Goal: Information Seeking & Learning: Learn about a topic

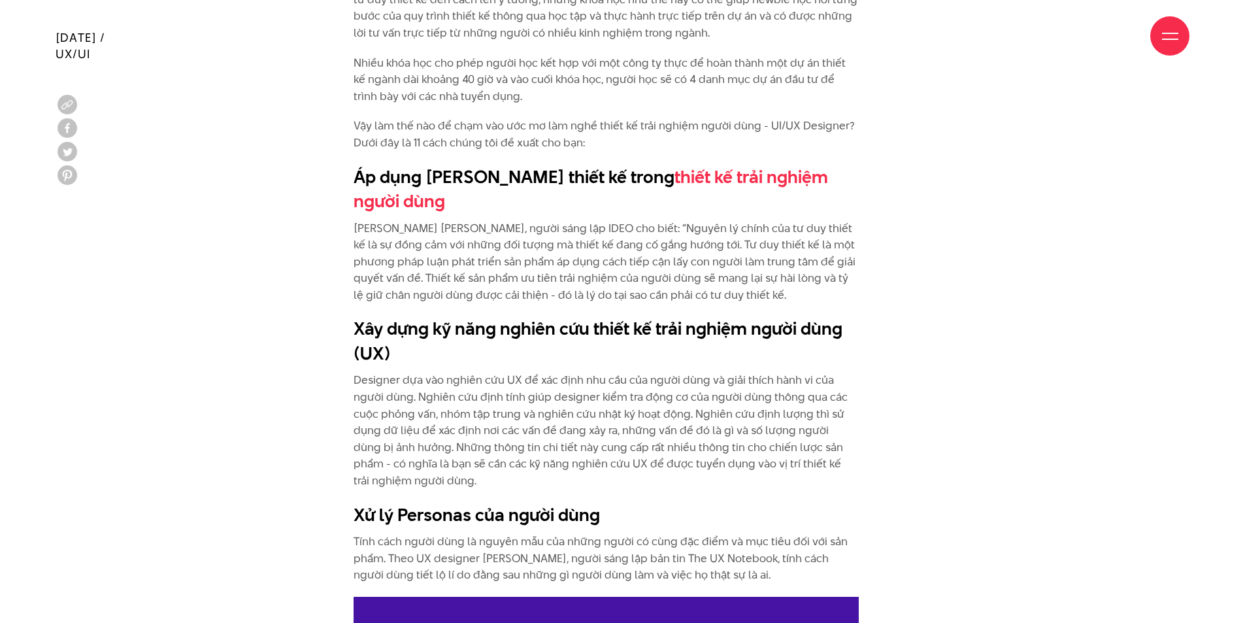
scroll to position [1597, 0]
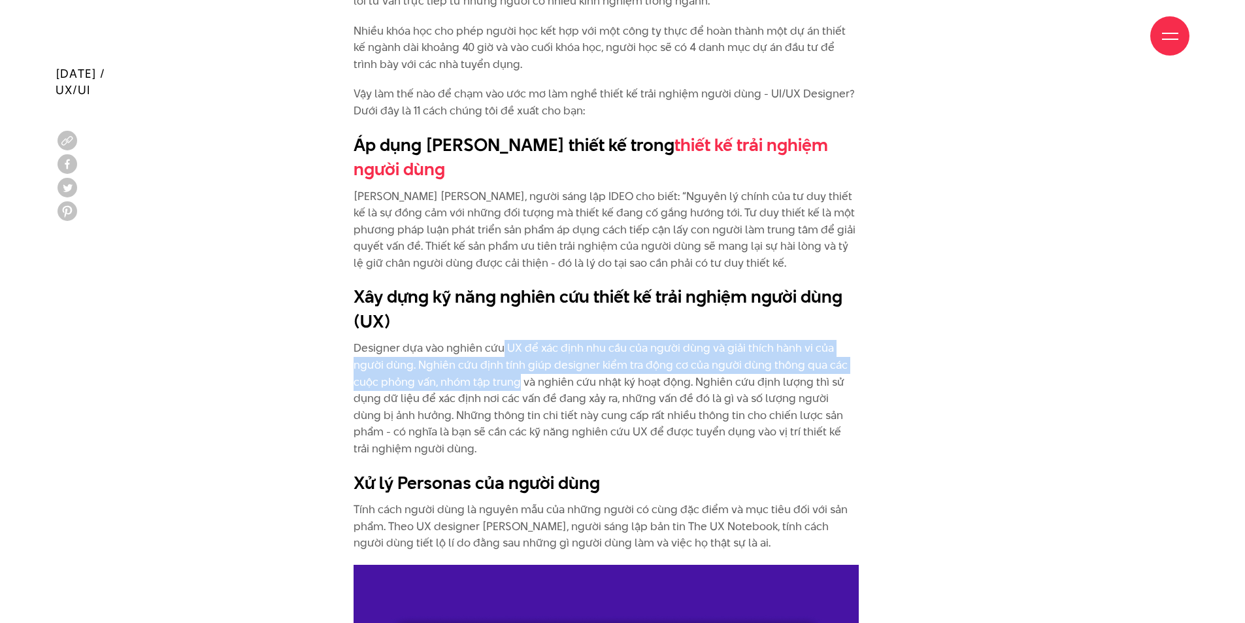
drag, startPoint x: 503, startPoint y: 327, endPoint x: 520, endPoint y: 357, distance: 35.1
click at [519, 357] on p "Designer dựa vào nghiên cứu UX để xác định nhu cầu của người dùng và giải thích…" at bounding box center [605, 398] width 505 height 117
click at [520, 357] on p "Designer dựa vào nghiên cứu UX để xác định nhu cầu của người dùng và giải thích…" at bounding box center [605, 398] width 505 height 117
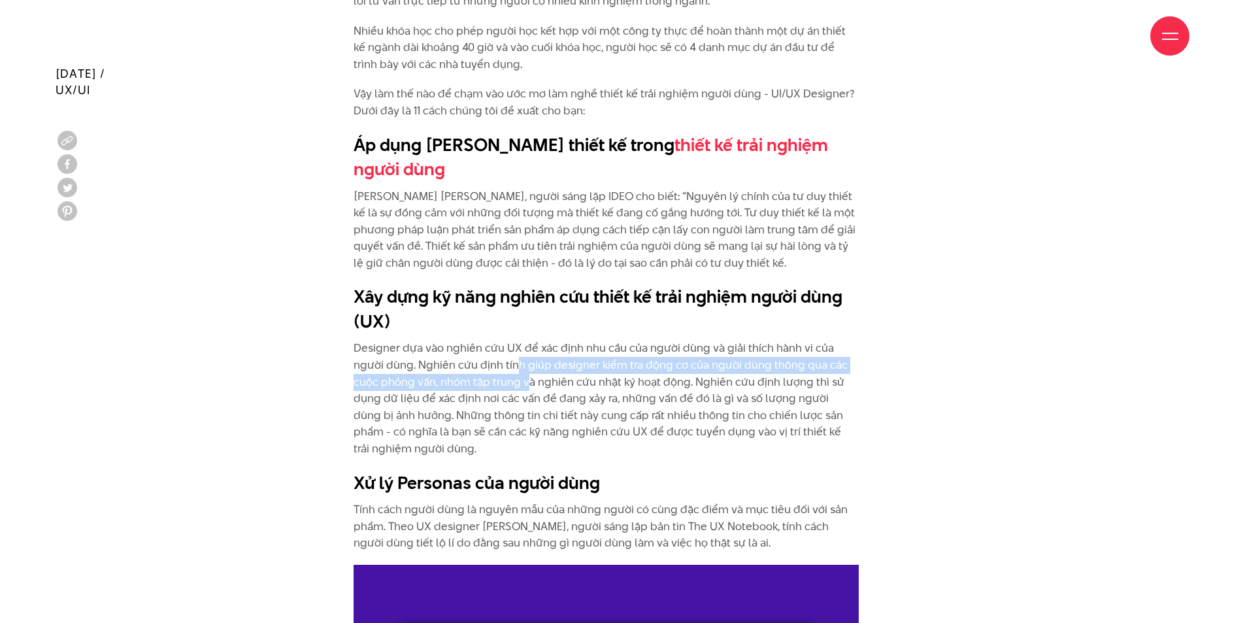
drag, startPoint x: 517, startPoint y: 347, endPoint x: 533, endPoint y: 364, distance: 23.6
click at [533, 364] on p "Designer dựa vào nghiên cứu UX để xác định nhu cầu của người dùng và giải thích…" at bounding box center [605, 398] width 505 height 117
click at [530, 362] on p "Designer dựa vào nghiên cứu UX để xác định nhu cầu của người dùng và giải thích…" at bounding box center [605, 398] width 505 height 117
click at [529, 362] on p "Designer dựa vào nghiên cứu UX để xác định nhu cầu của người dùng và giải thích…" at bounding box center [605, 398] width 505 height 117
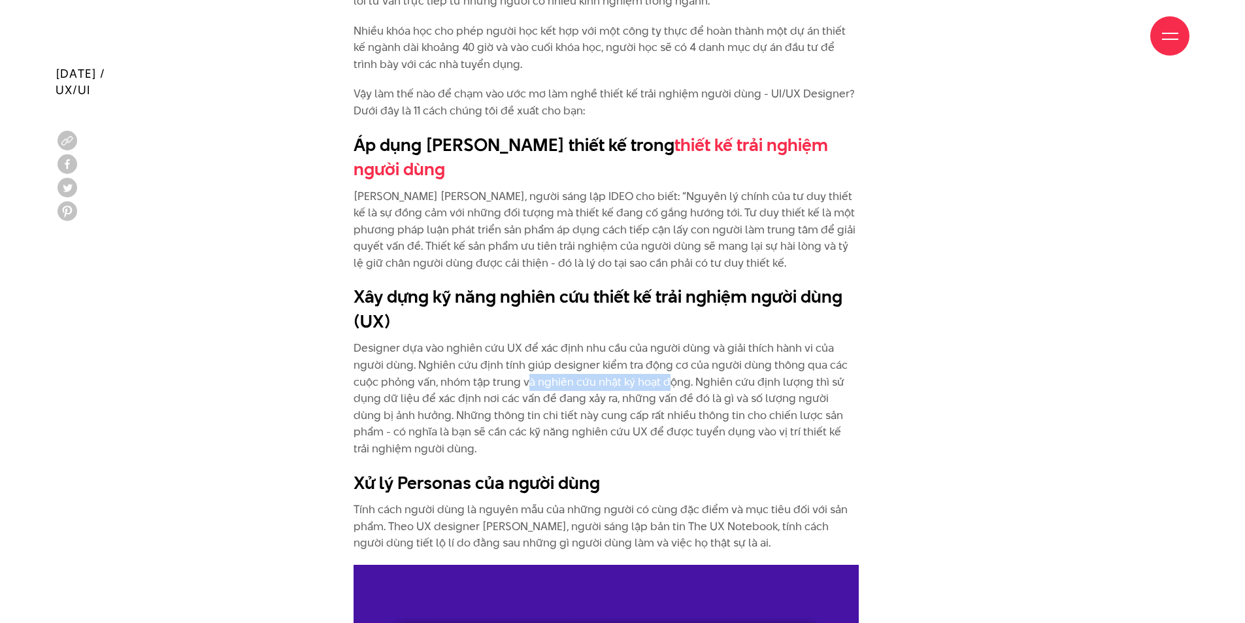
drag, startPoint x: 529, startPoint y: 362, endPoint x: 665, endPoint y: 350, distance: 136.4
click at [665, 350] on p "Designer dựa vào nghiên cứu UX để xác định nhu cầu của người dùng và giải thích…" at bounding box center [605, 398] width 505 height 117
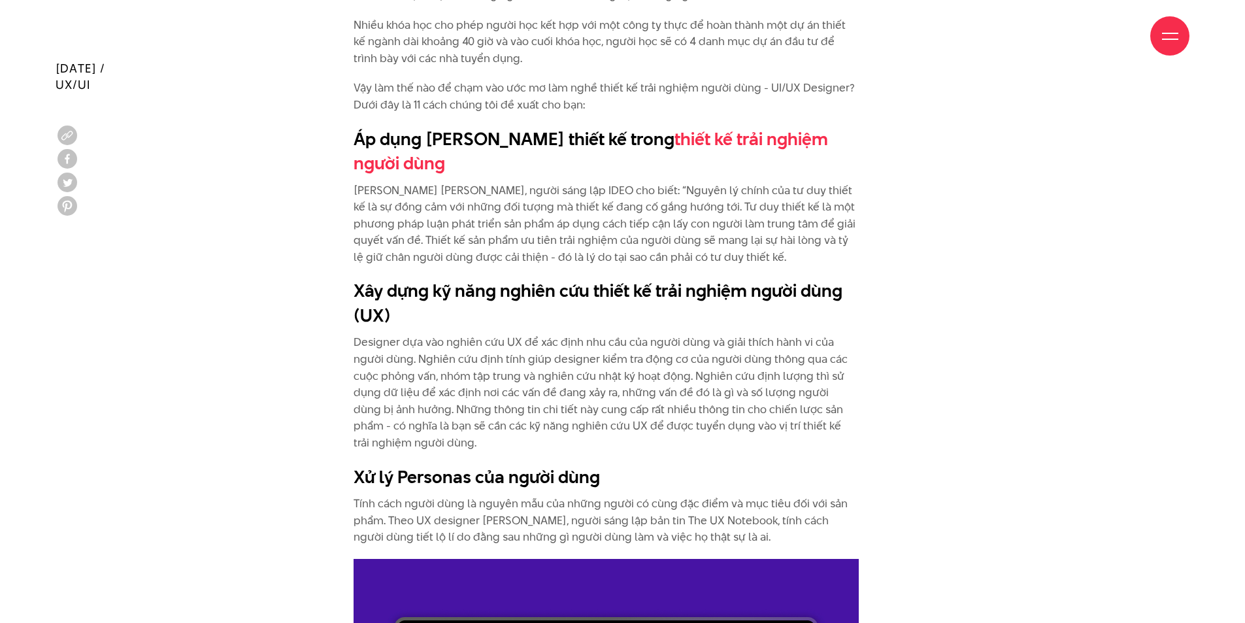
scroll to position [1607, 0]
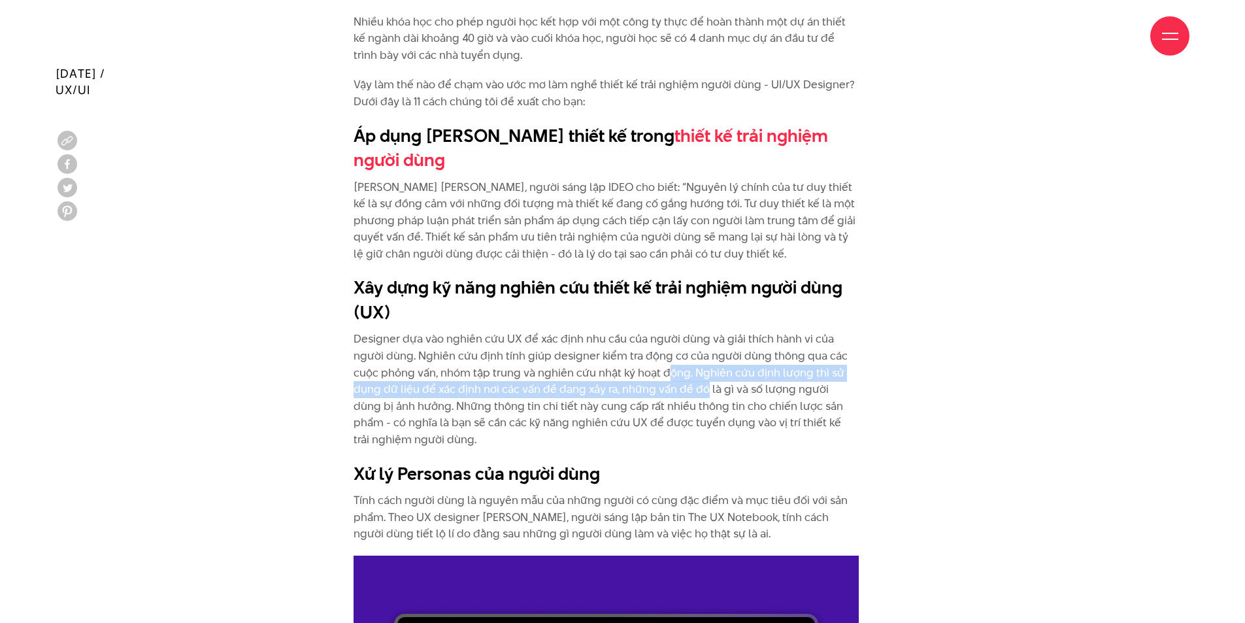
drag, startPoint x: 665, startPoint y: 350, endPoint x: 703, endPoint y: 370, distance: 43.0
click at [703, 370] on p "Designer dựa vào nghiên cứu UX để xác định nhu cầu của người dùng và giải thích…" at bounding box center [605, 389] width 505 height 117
click at [691, 356] on p "Designer dựa vào nghiên cứu UX để xác định nhu cầu của người dùng và giải thích…" at bounding box center [605, 389] width 505 height 117
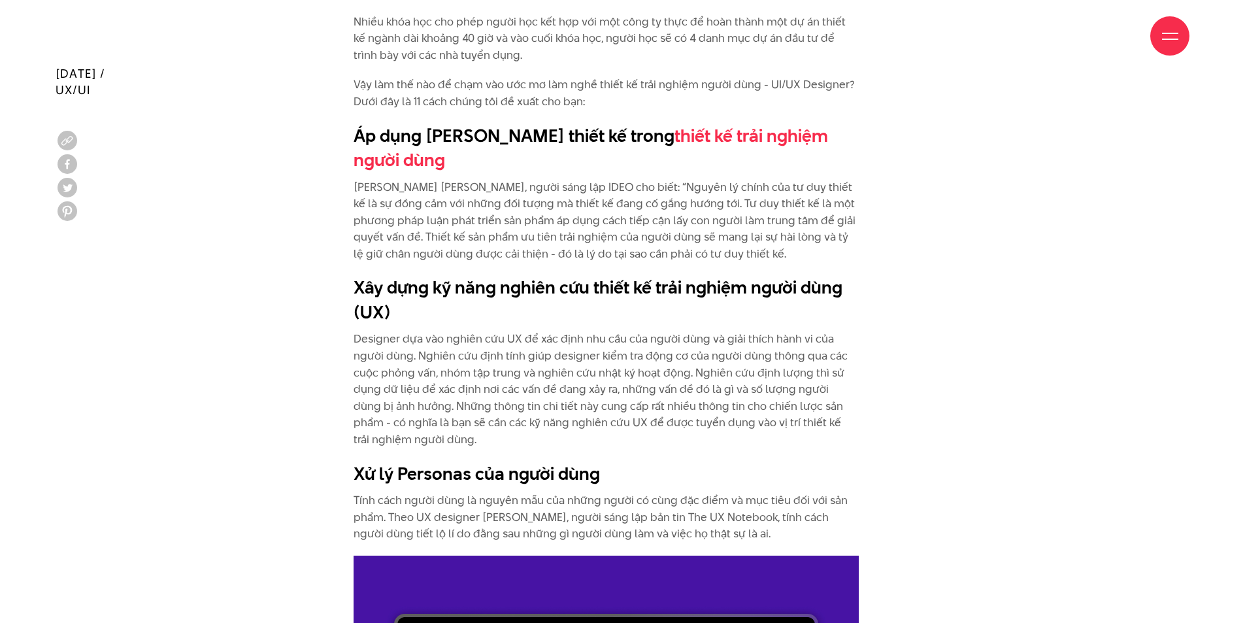
click at [659, 372] on p "Designer dựa vào nghiên cứu UX để xác định nhu cầu của người dùng và giải thích…" at bounding box center [605, 389] width 505 height 117
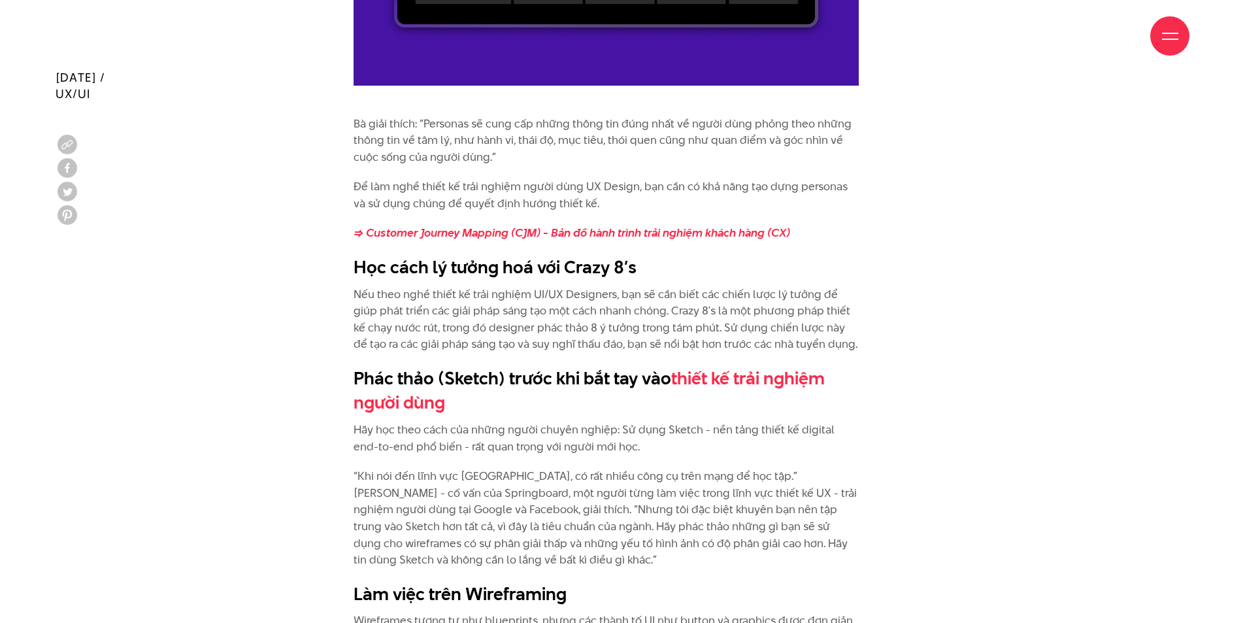
scroll to position [2418, 0]
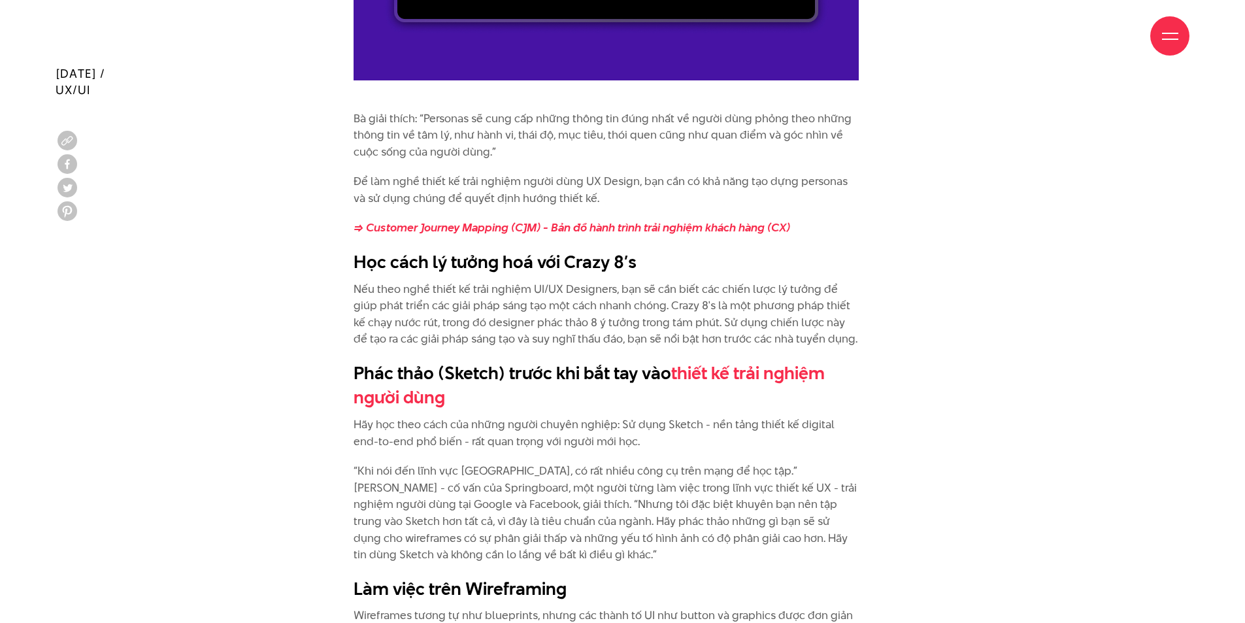
click at [548, 286] on p "Nếu theo nghề thiết kế trải nghiệm UI/UX Designers, bạn sẽ cần biết các chiến l…" at bounding box center [605, 314] width 505 height 67
drag, startPoint x: 548, startPoint y: 286, endPoint x: 602, endPoint y: 286, distance: 53.6
click at [601, 286] on p "Nếu theo nghề thiết kế trải nghiệm UI/UX Designers, bạn sẽ cần biết các chiến l…" at bounding box center [605, 314] width 505 height 67
click at [602, 286] on p "Nếu theo nghề thiết kế trải nghiệm UI/UX Designers, bạn sẽ cần biết các chiến l…" at bounding box center [605, 314] width 505 height 67
drag, startPoint x: 564, startPoint y: 231, endPoint x: 645, endPoint y: 237, distance: 81.2
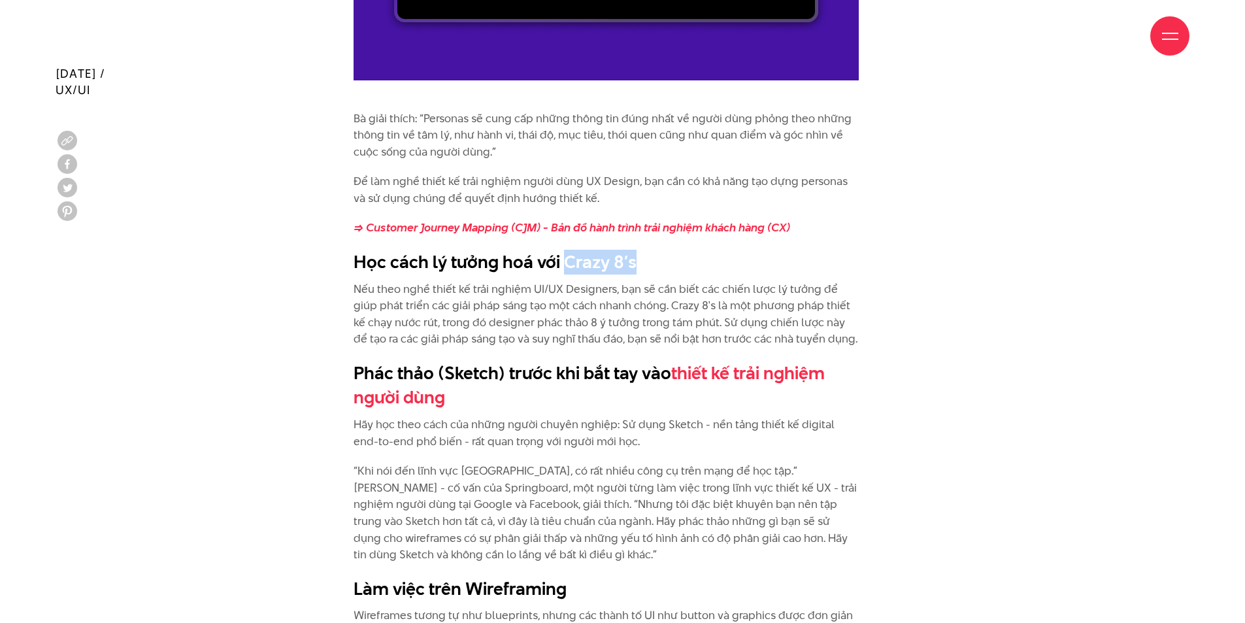
click at [645, 250] on h2 "Học cách lý tưởng hoá với Crazy 8’s" at bounding box center [605, 262] width 505 height 25
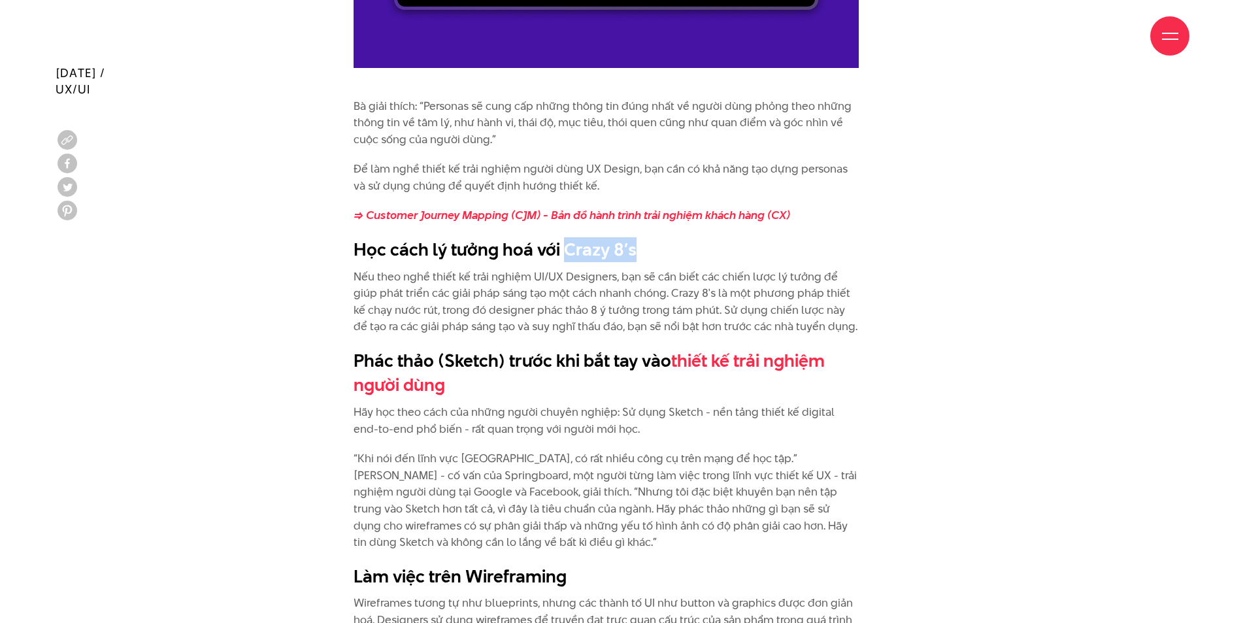
scroll to position [2432, 0]
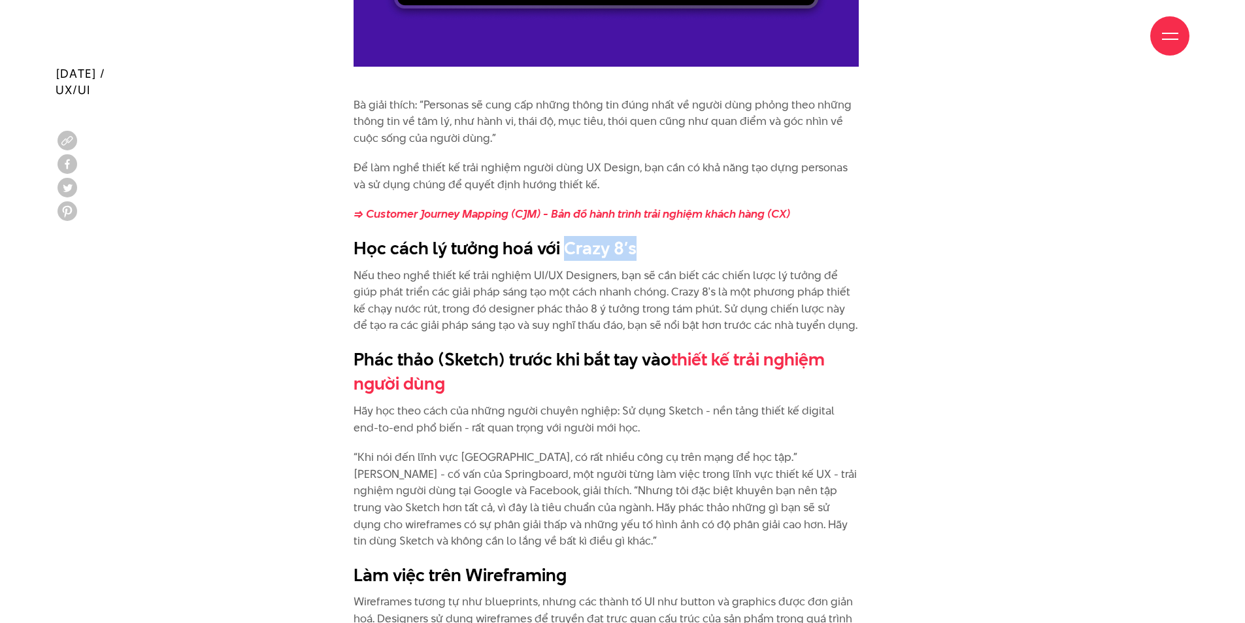
copy h2 "Crazy 8’s"
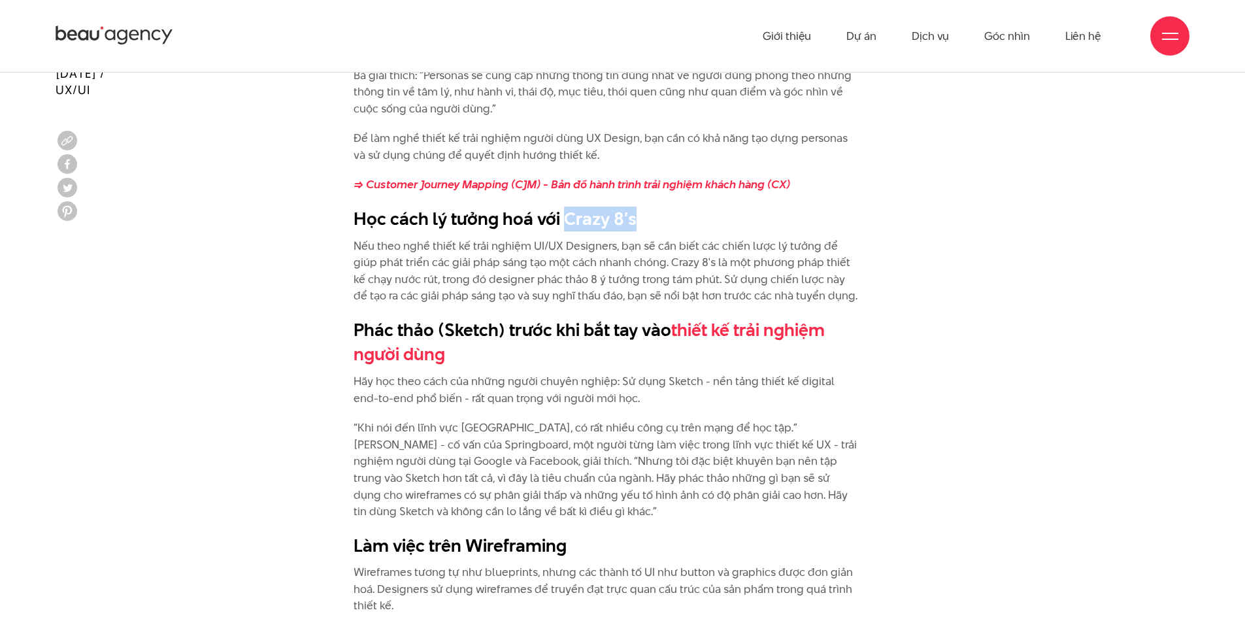
scroll to position [2462, 0]
copy h2 "Crazy 8’s"
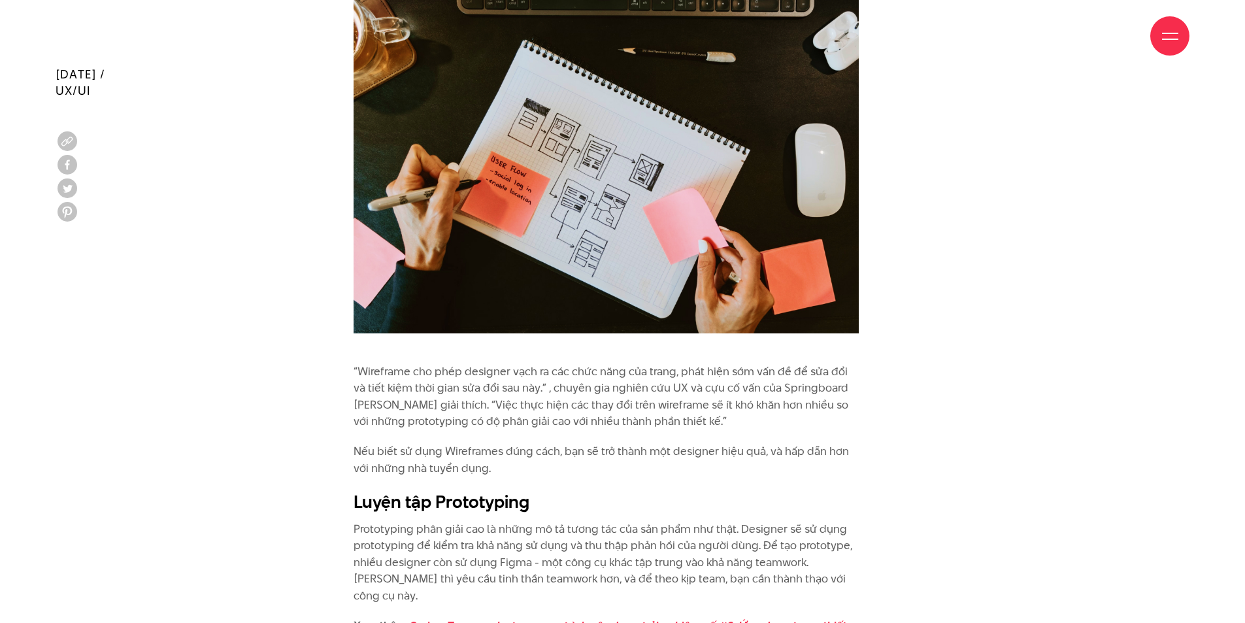
scroll to position [3092, 0]
click at [595, 363] on p "“Wireframe cho phép designer vạch ra các chức năng của trang, phát hiện sớm vấn…" at bounding box center [605, 396] width 505 height 67
drag, startPoint x: 595, startPoint y: 357, endPoint x: 600, endPoint y: 376, distance: 20.3
click at [600, 373] on p "“Wireframe cho phép designer vạch ra các chức năng của trang, phát hiện sớm vấn…" at bounding box center [605, 396] width 505 height 67
click at [543, 393] on p "“Wireframe cho phép designer vạch ra các chức năng của trang, phát hiện sớm vấn…" at bounding box center [605, 396] width 505 height 67
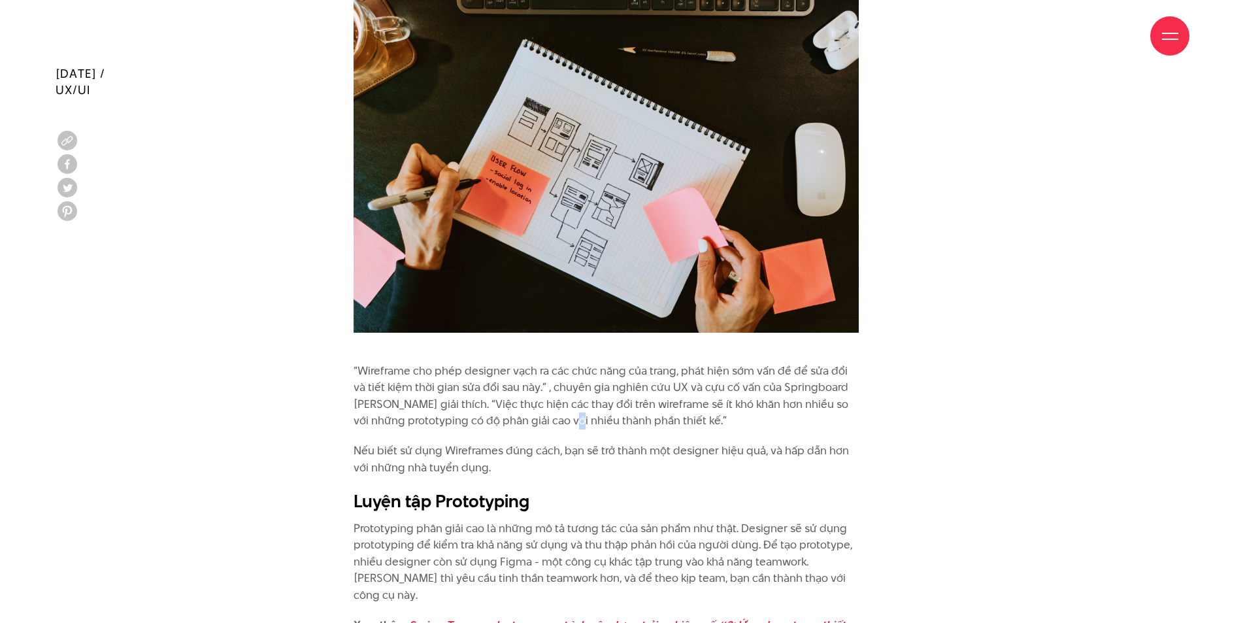
drag, startPoint x: 535, startPoint y: 379, endPoint x: 548, endPoint y: 393, distance: 19.0
click at [547, 393] on body "Nhảy đến nội dung Giới thiệu Dự án Dịch vụ Góc nhìn Liên hệ Thông tin Số điện t…" at bounding box center [622, 215] width 1245 height 6614
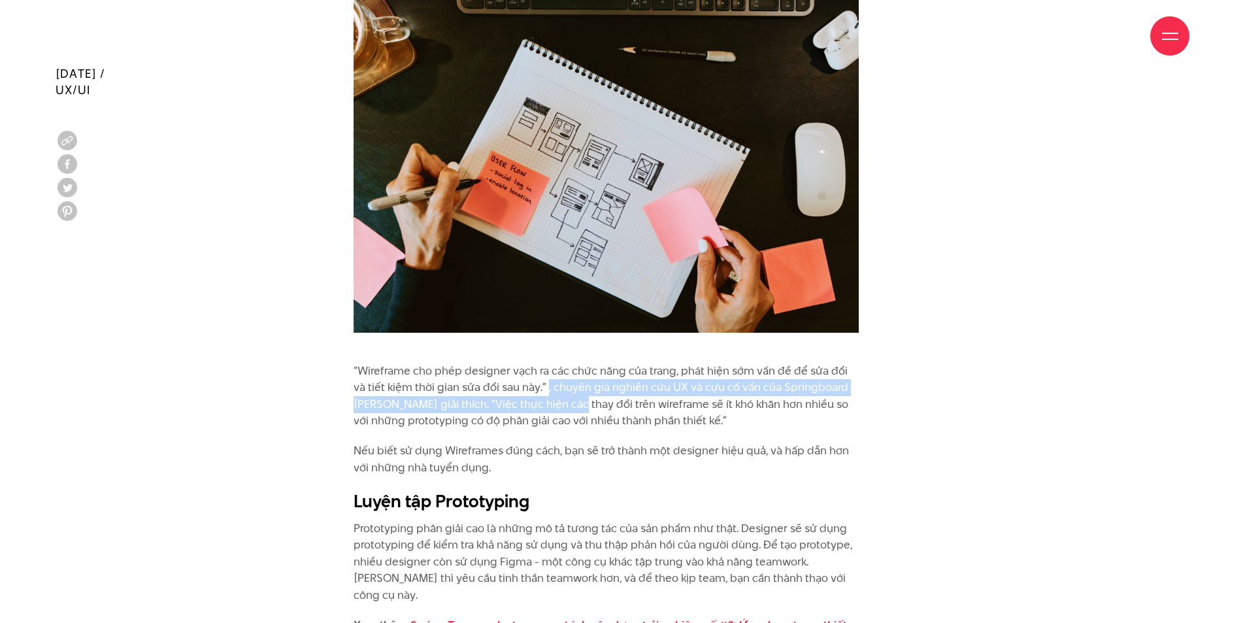
drag, startPoint x: 539, startPoint y: 366, endPoint x: 549, endPoint y: 380, distance: 16.9
click at [549, 379] on p "“Wireframe cho phép designer vạch ra các chức năng của trang, phát hiện sớm vấn…" at bounding box center [605, 396] width 505 height 67
click at [542, 376] on p "“Wireframe cho phép designer vạch ra các chức năng của trang, phát hiện sớm vấn…" at bounding box center [605, 396] width 505 height 67
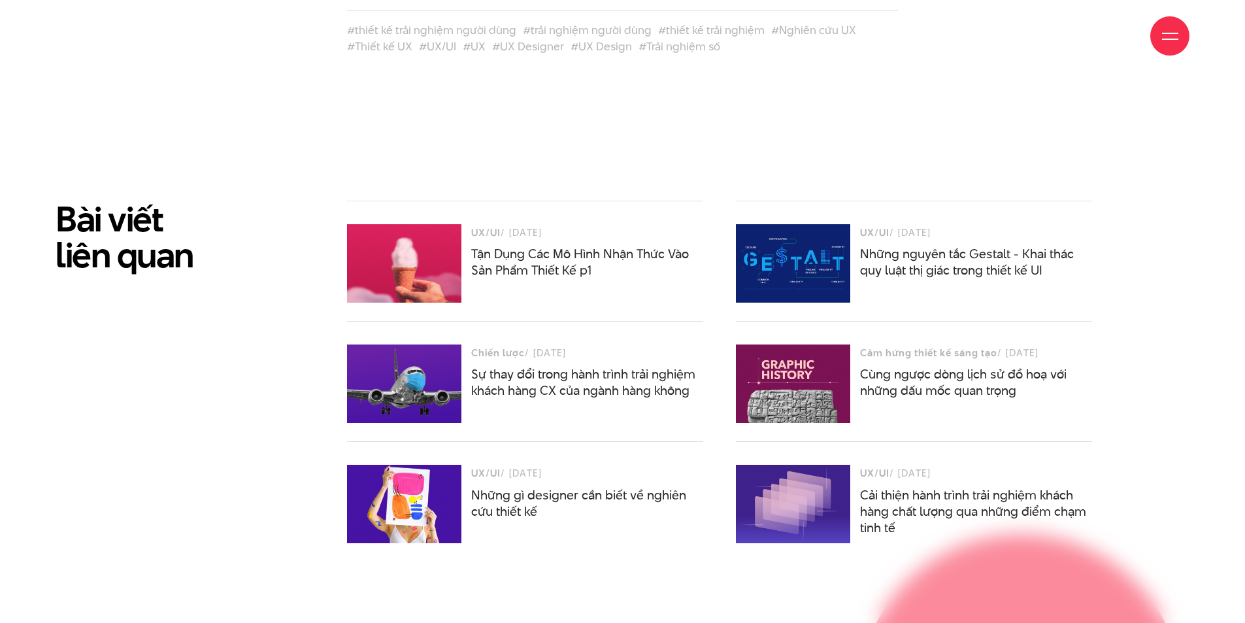
scroll to position [5186, 0]
